Goal: Complete application form: Complete application form

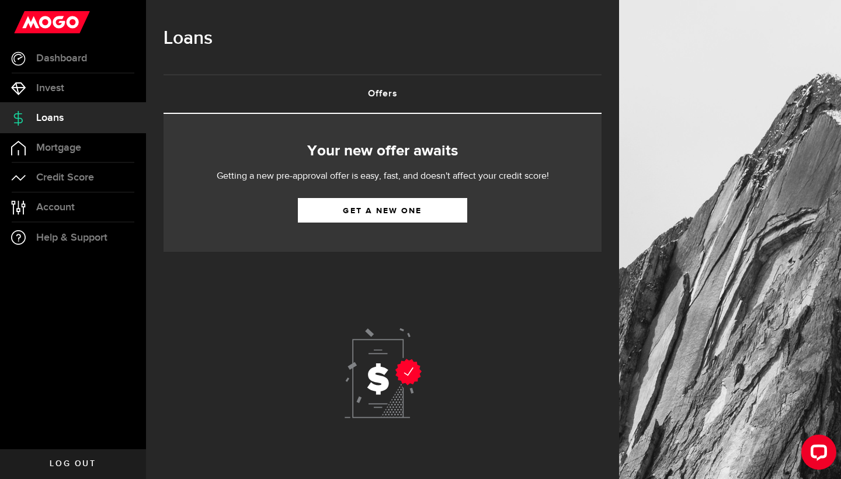
click at [369, 196] on div "Your new offer awaits Getting a new pre-approval offer is easy, fast, and doesn…" at bounding box center [383, 183] width 438 height 138
click at [365, 205] on link "Get a new one" at bounding box center [382, 210] width 169 height 25
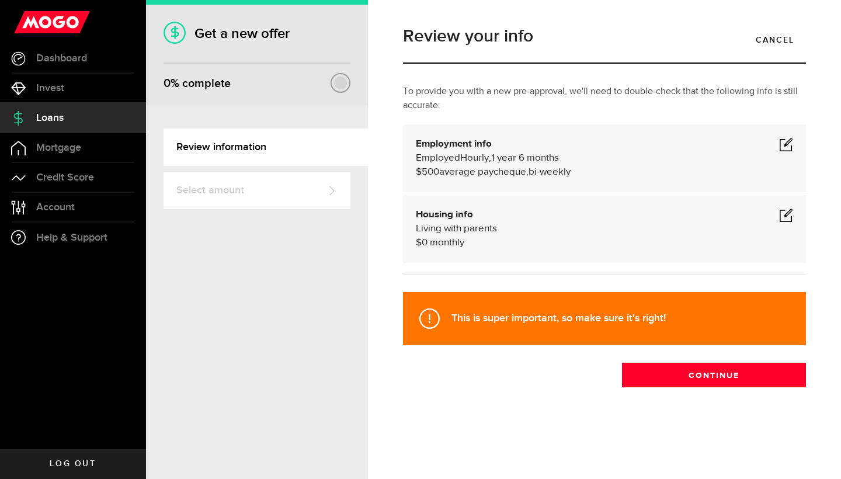
click at [787, 141] on span at bounding box center [786, 144] width 14 height 14
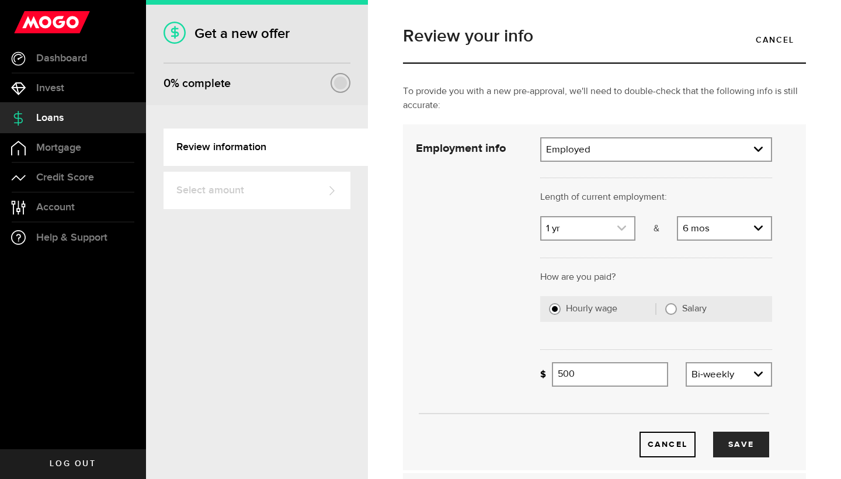
click at [615, 228] on link "expand select" at bounding box center [588, 228] width 93 height 22
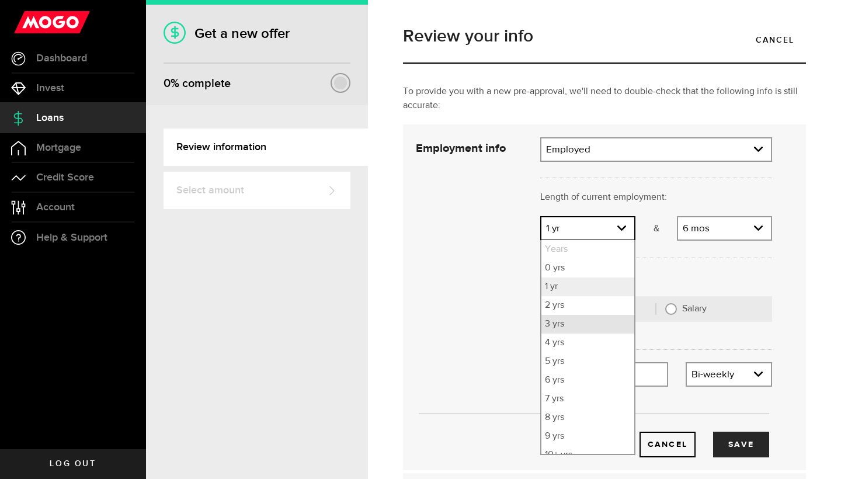
click at [585, 325] on li "3 yrs" at bounding box center [588, 324] width 93 height 19
select select "3"
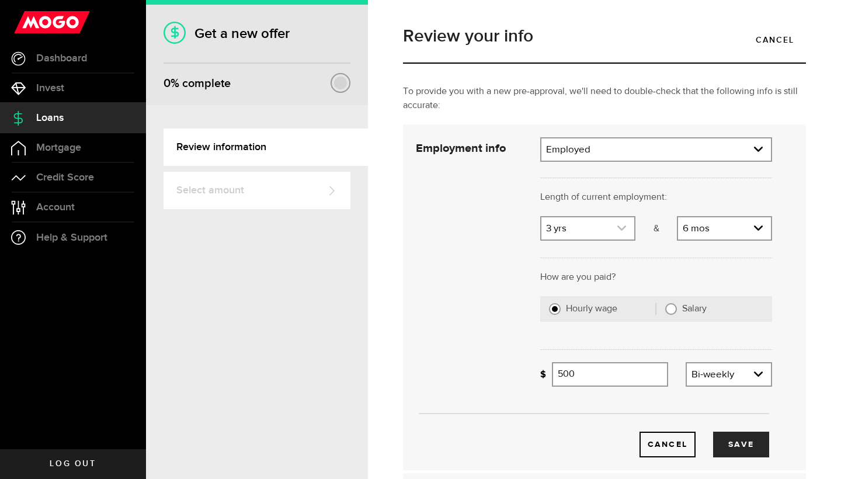
click at [625, 221] on link "expand select" at bounding box center [588, 228] width 93 height 22
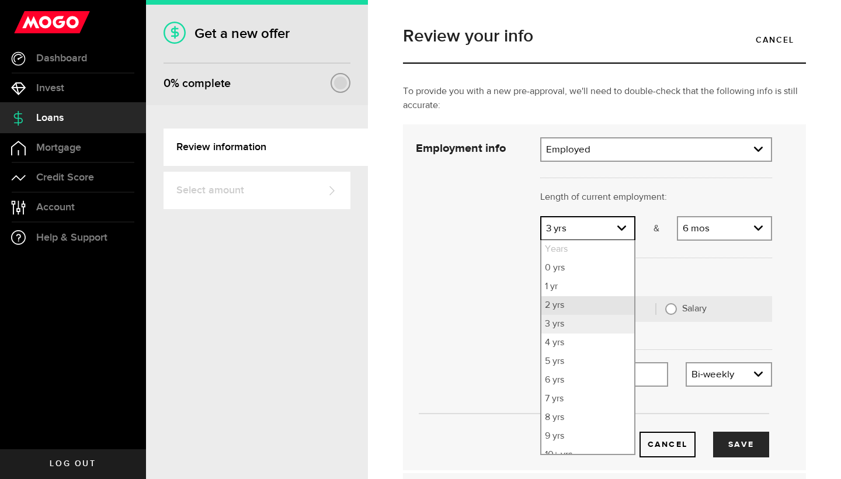
click at [580, 306] on li "2 yrs" at bounding box center [588, 305] width 93 height 19
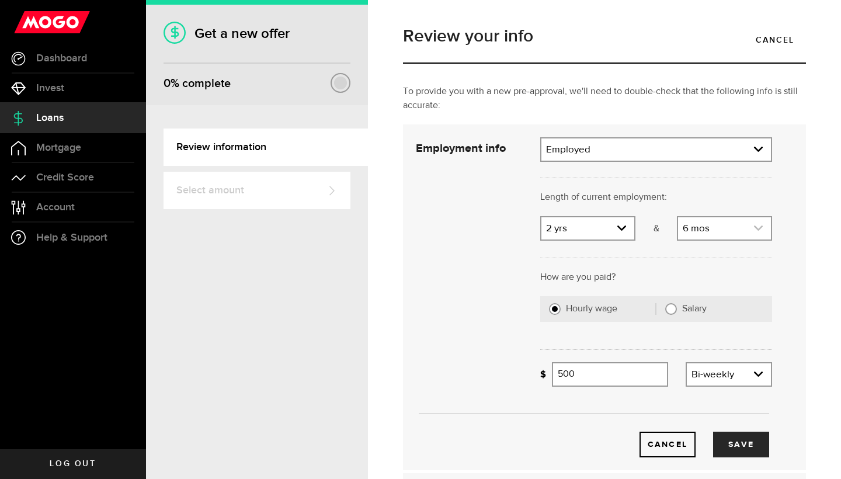
click at [730, 228] on link "expand select" at bounding box center [724, 228] width 93 height 22
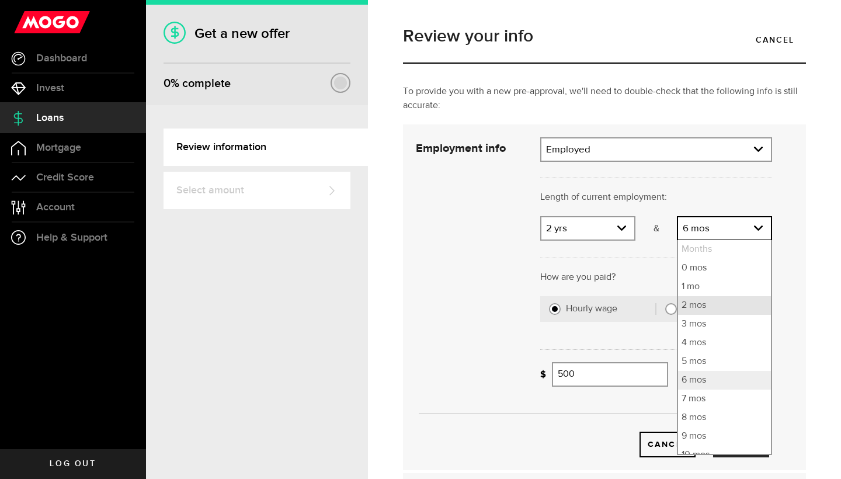
click at [695, 309] on li "2 mos" at bounding box center [724, 305] width 93 height 19
select select "2"
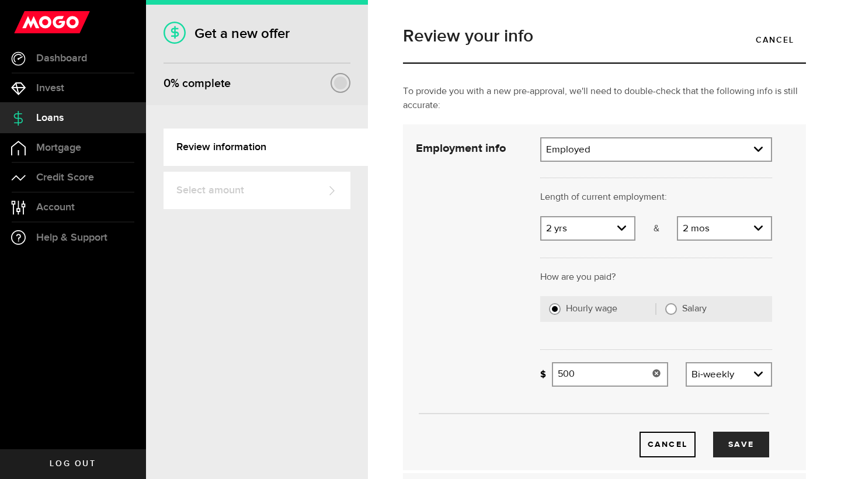
click at [630, 380] on input "500" at bounding box center [610, 374] width 116 height 25
type input "5"
click at [769, 372] on link "expand select" at bounding box center [729, 374] width 84 height 22
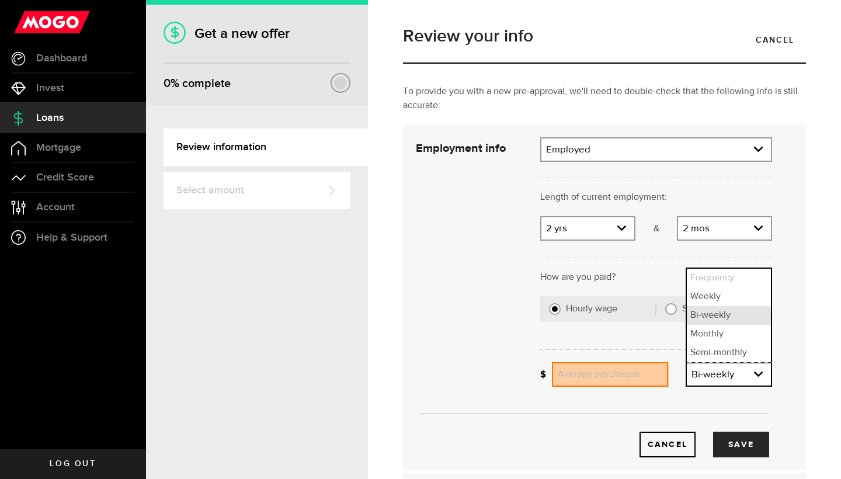
click at [744, 320] on li "Bi-weekly" at bounding box center [729, 315] width 84 height 19
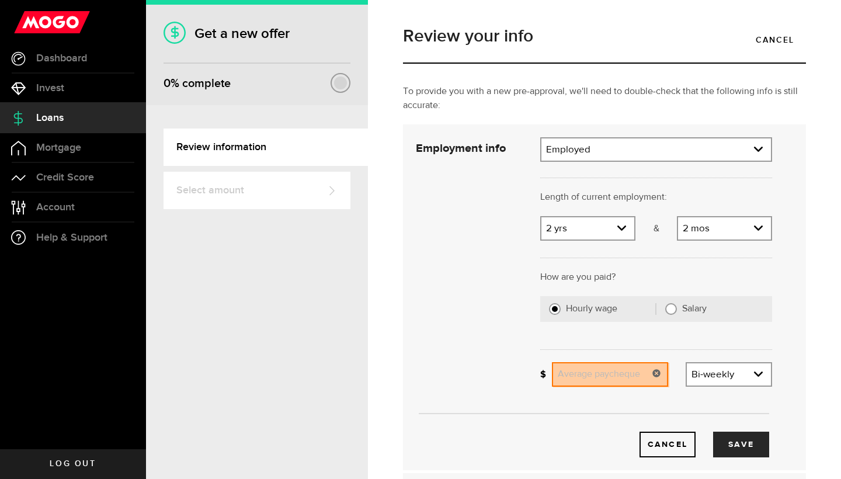
click at [588, 372] on input "Average paycheque" at bounding box center [610, 374] width 116 height 25
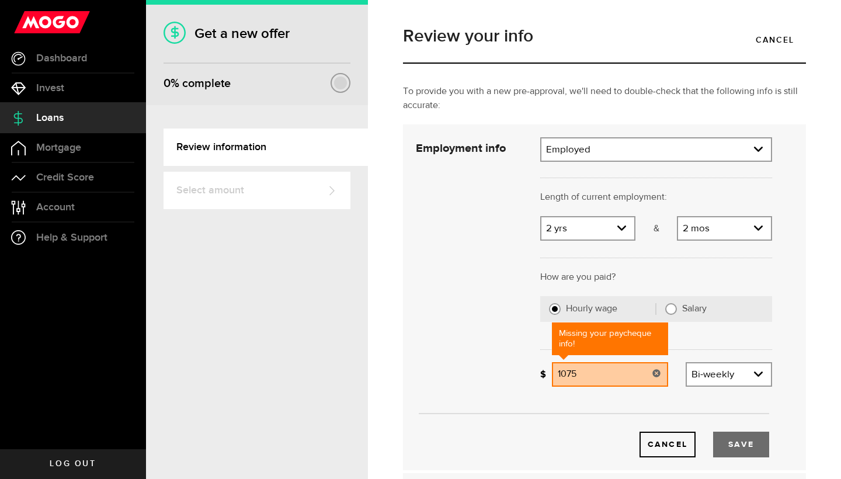
type input "1,075"
click at [755, 446] on button "Save" at bounding box center [741, 445] width 56 height 26
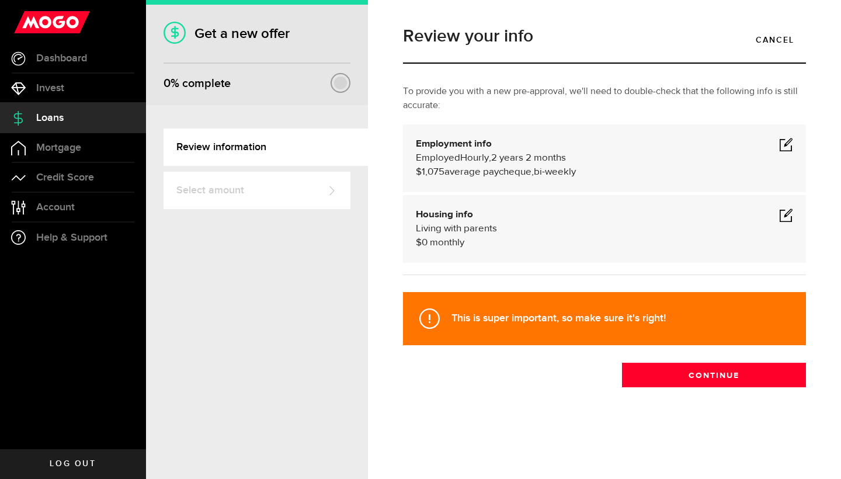
click at [785, 217] on span at bounding box center [786, 215] width 14 height 14
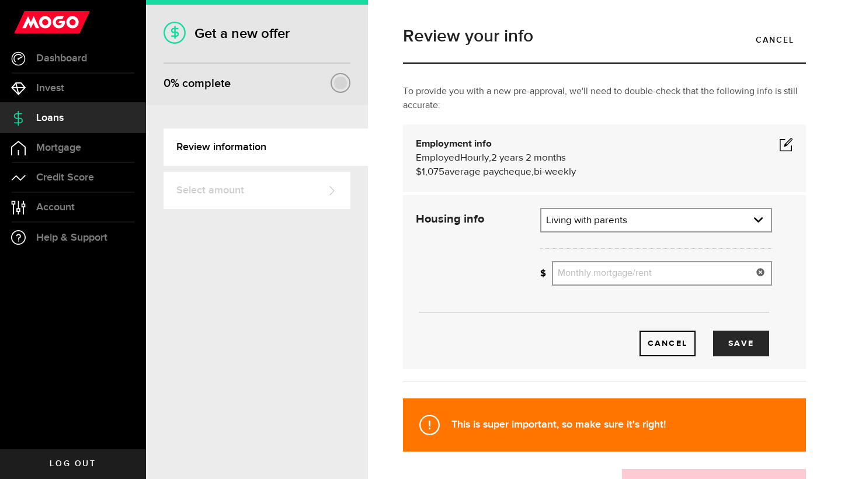
click at [679, 286] on div "How much is your monthly payment? Monthly mortgage/rent" at bounding box center [656, 277] width 249 height 33
click at [678, 275] on input "Monthly mortgage/rent" at bounding box center [662, 273] width 220 height 25
type input "350"
click at [757, 336] on button "Save" at bounding box center [741, 344] width 56 height 26
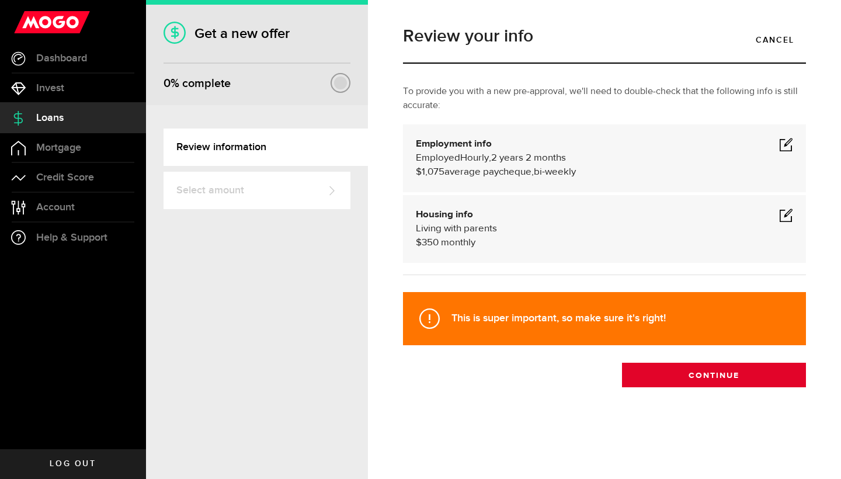
click at [740, 382] on button "Continue" at bounding box center [714, 375] width 184 height 25
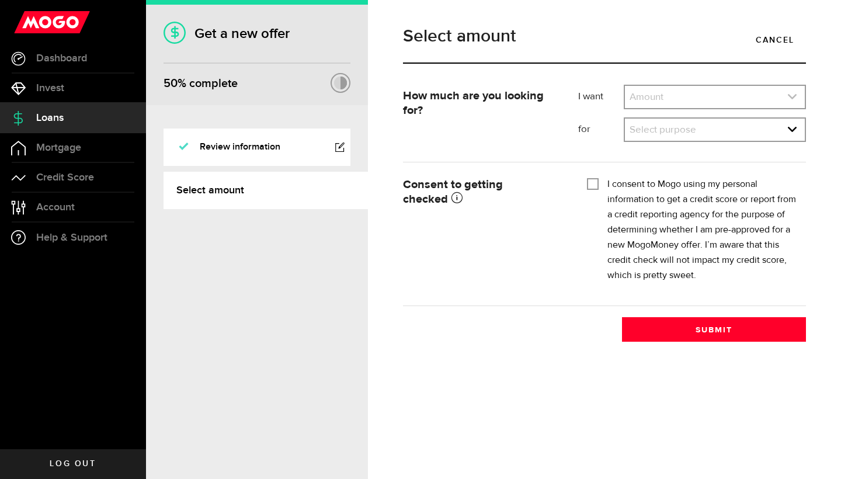
click at [757, 91] on link "expand select" at bounding box center [715, 97] width 180 height 22
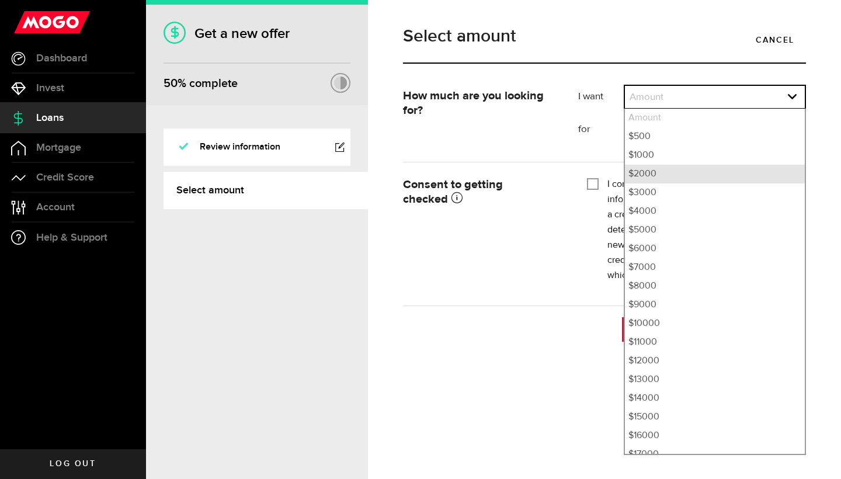
click at [672, 179] on li "$2000" at bounding box center [715, 174] width 180 height 19
select select "2000"
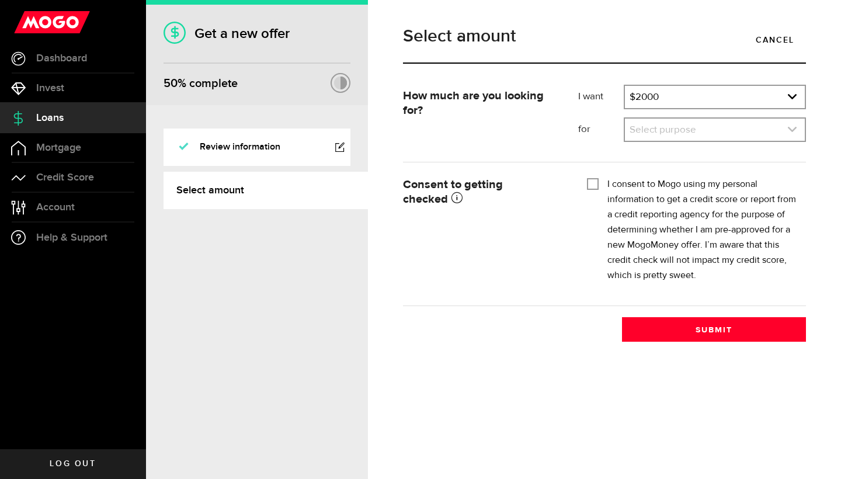
click at [689, 130] on link "expand select" at bounding box center [715, 130] width 180 height 22
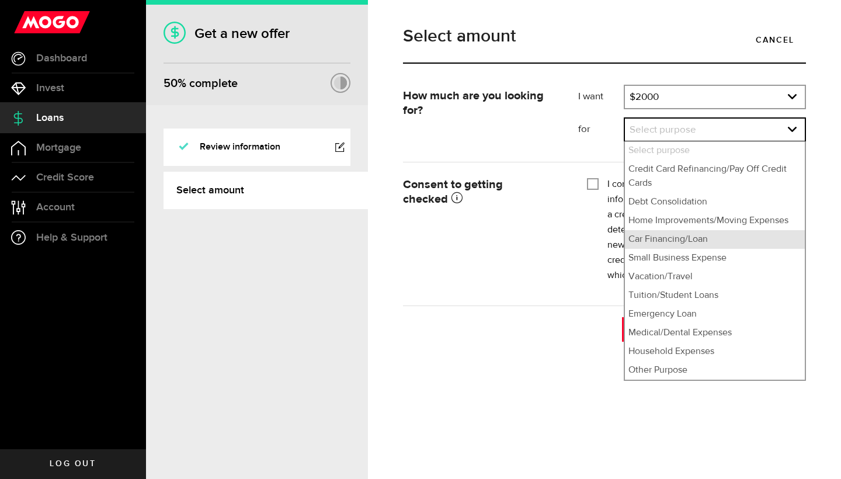
click at [683, 244] on li "Car Financing/Loan" at bounding box center [715, 239] width 180 height 19
select select "Car Financing/Loan"
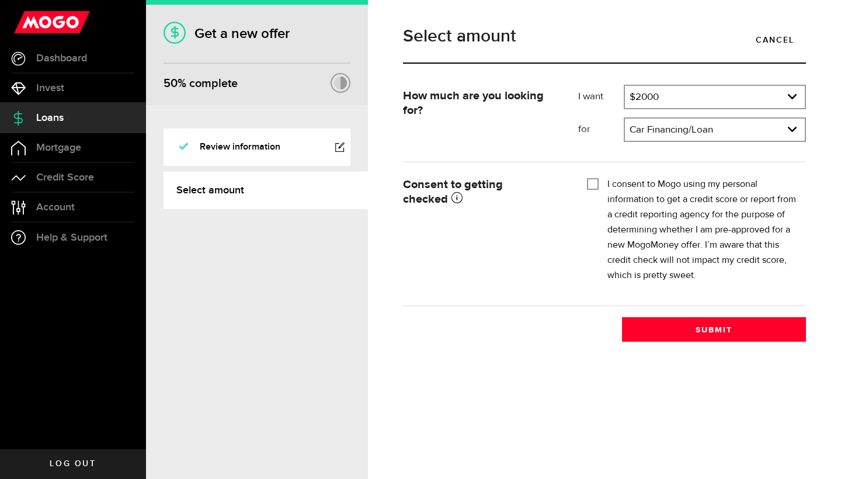
click at [601, 185] on div "I consent to Mogo using my personal information to get a credit score or report…" at bounding box center [692, 230] width 210 height 106
click at [592, 182] on input "I consent to Mogo using my personal information to get a credit score or report…" at bounding box center [593, 183] width 12 height 12
checkbox input "true"
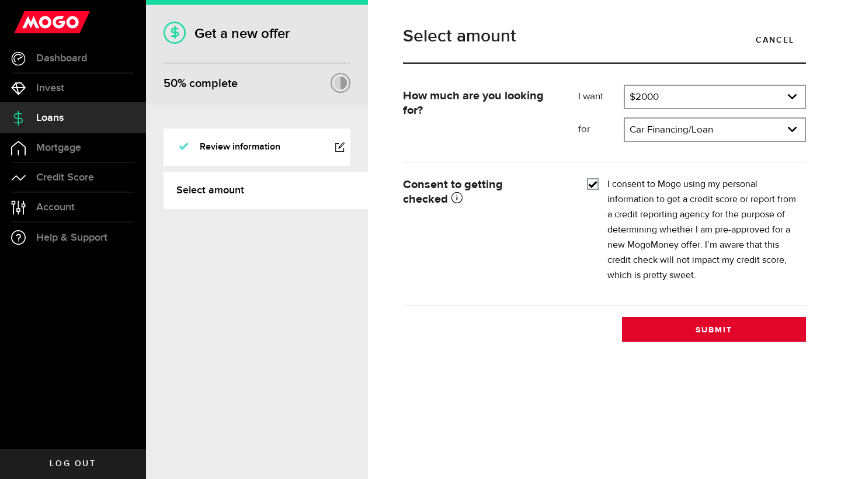
click at [680, 336] on button "Submit" at bounding box center [714, 329] width 184 height 25
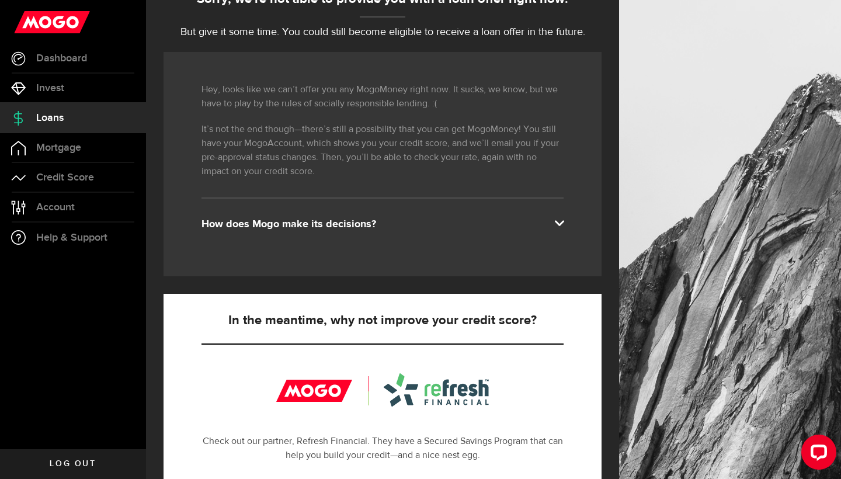
scroll to position [140, 0]
